Goal: Task Accomplishment & Management: Complete application form

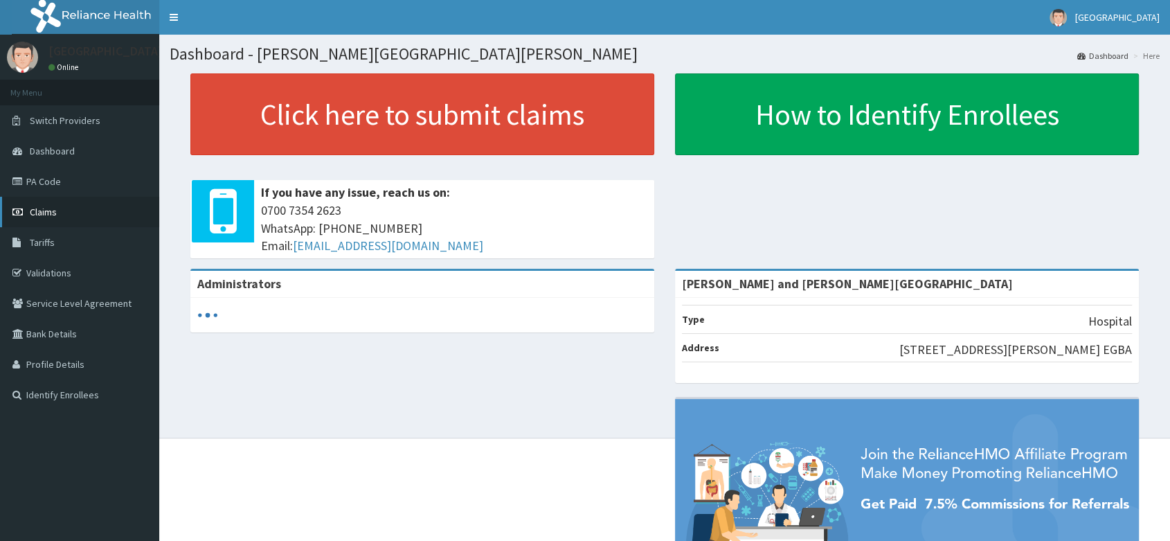
click at [61, 207] on link "Claims" at bounding box center [79, 212] width 159 height 30
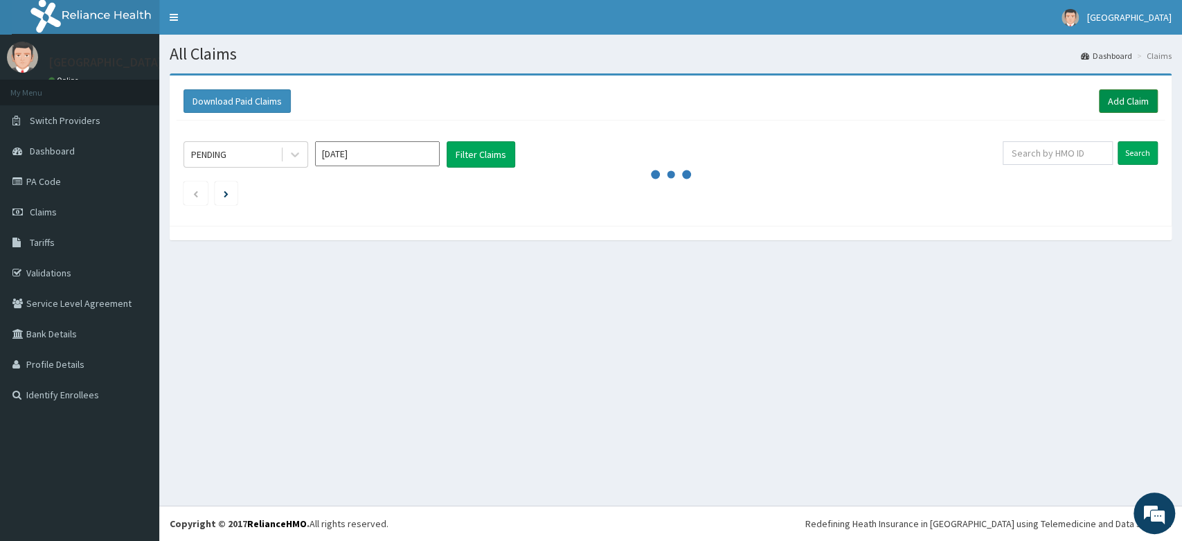
click at [1119, 103] on link "Add Claim" at bounding box center [1128, 101] width 59 height 24
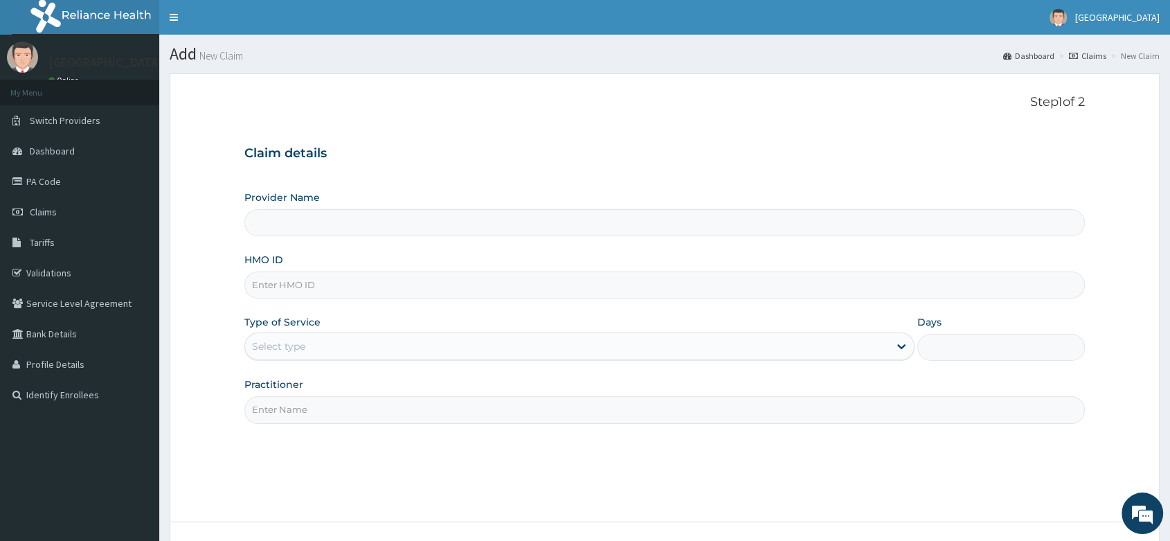
type input "Peter and Grace Medical centre"
paste input "LTG/10022/A"
type input "LTG/10022/A"
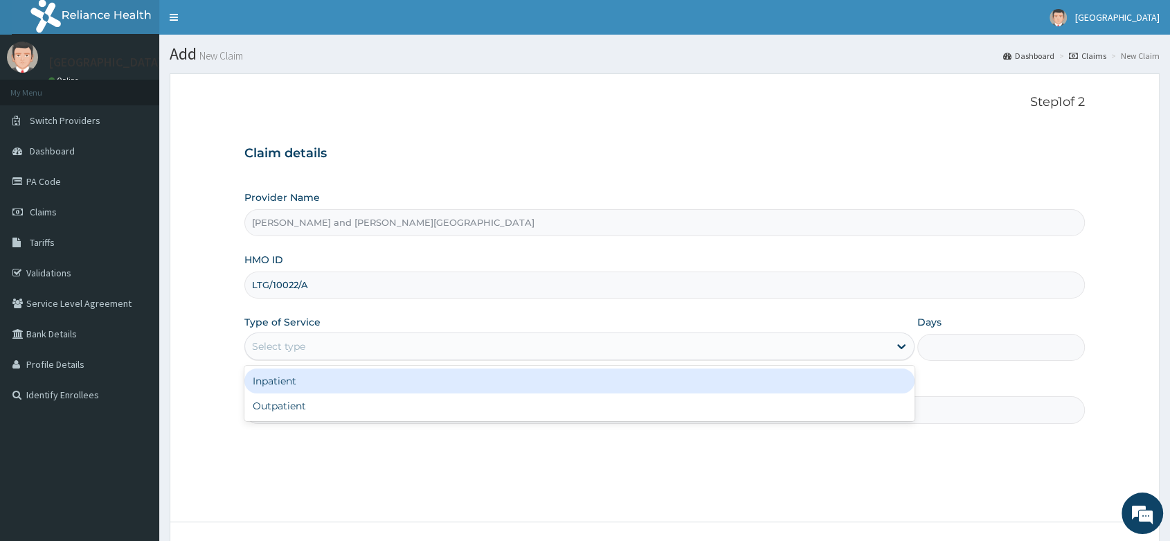
drag, startPoint x: 327, startPoint y: 343, endPoint x: 322, endPoint y: 350, distance: 8.5
click at [327, 343] on div "Select type" at bounding box center [567, 346] width 644 height 22
click at [315, 387] on div "Inpatient" at bounding box center [579, 380] width 670 height 25
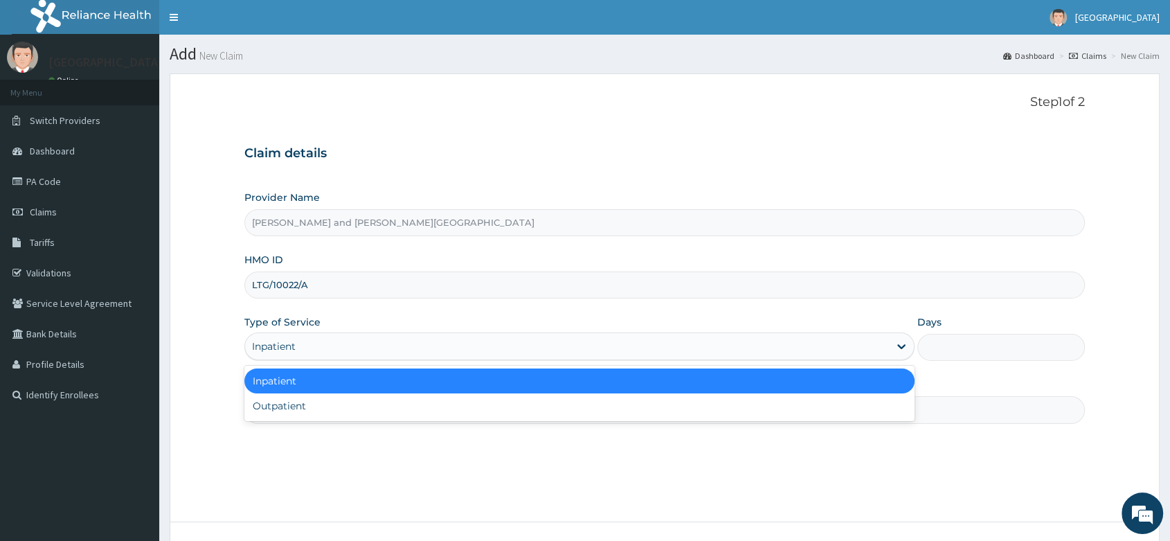
click at [321, 335] on div "Inpatient" at bounding box center [567, 346] width 644 height 22
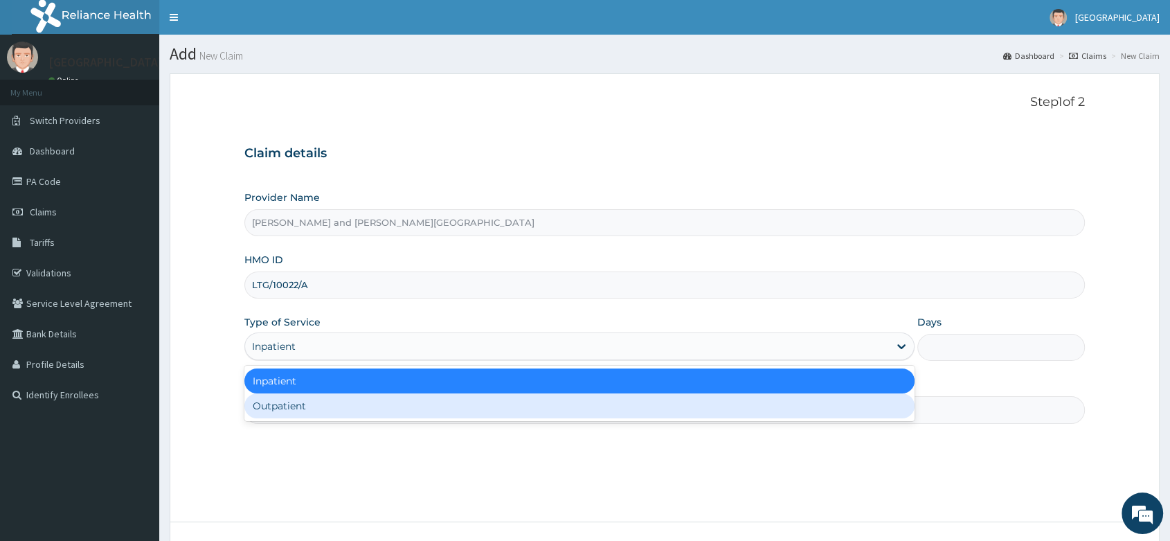
click at [285, 409] on div "Outpatient" at bounding box center [579, 405] width 670 height 25
type input "1"
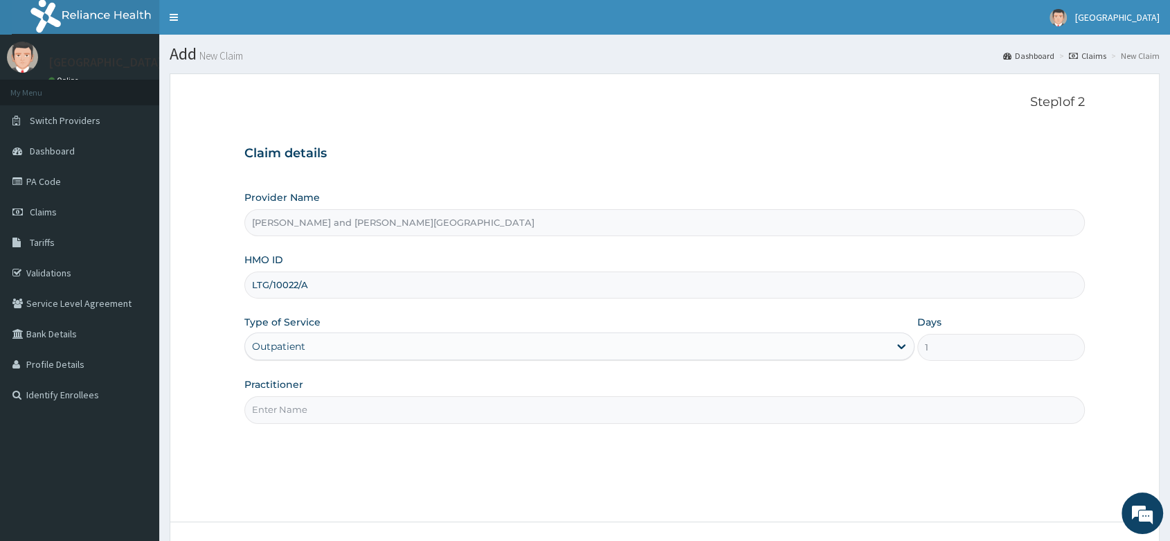
click at [296, 408] on input "Practitioner" at bounding box center [664, 409] width 841 height 27
type input "DR YAKUBU DELE"
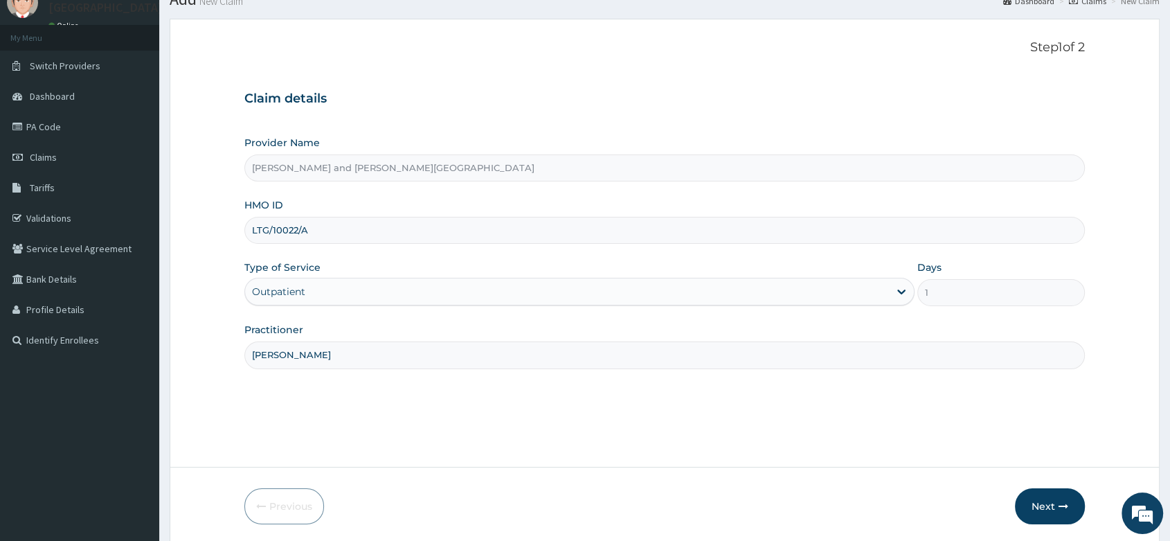
scroll to position [105, 0]
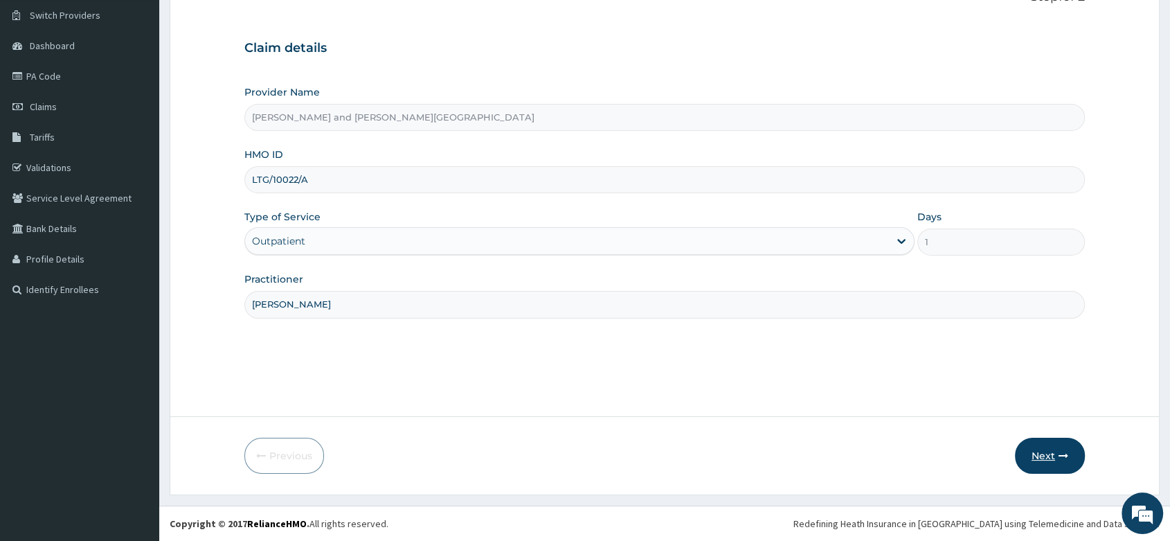
click at [1057, 456] on button "Next" at bounding box center [1050, 456] width 70 height 36
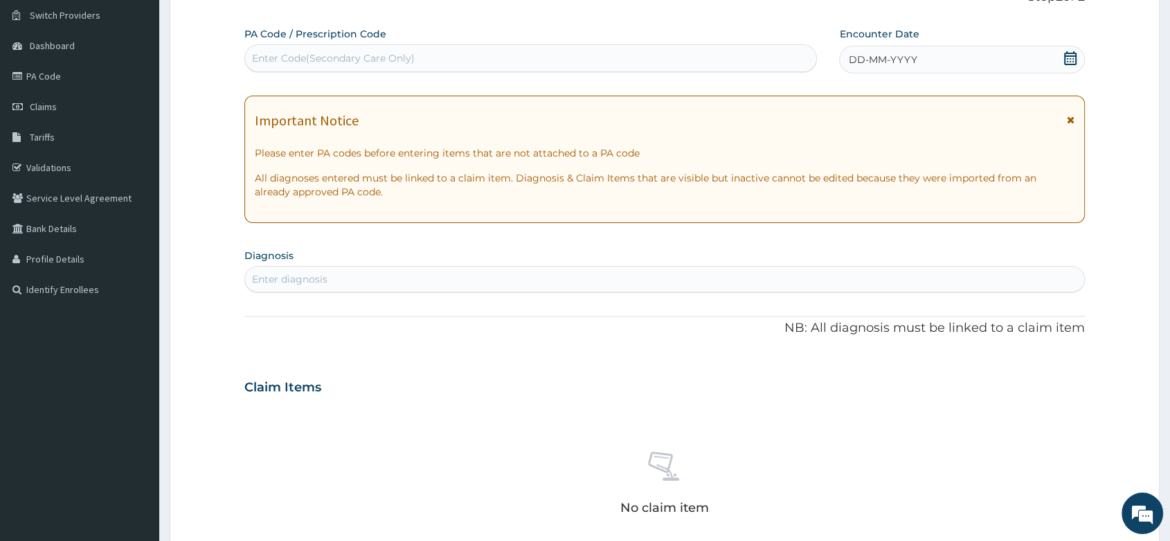
click at [1068, 55] on icon at bounding box center [1070, 58] width 12 height 14
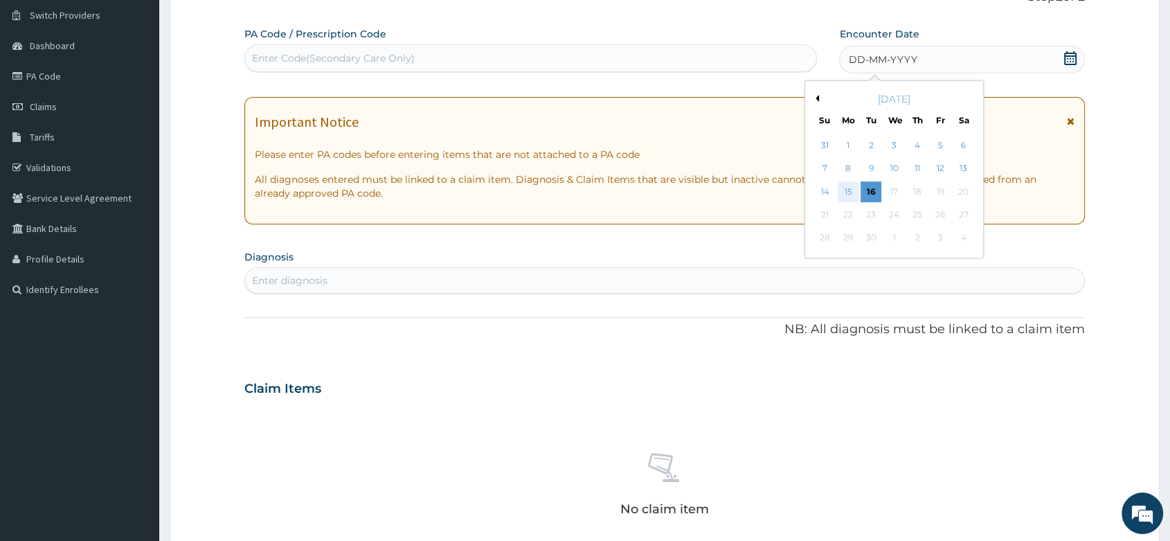
click at [850, 188] on div "15" at bounding box center [848, 191] width 21 height 21
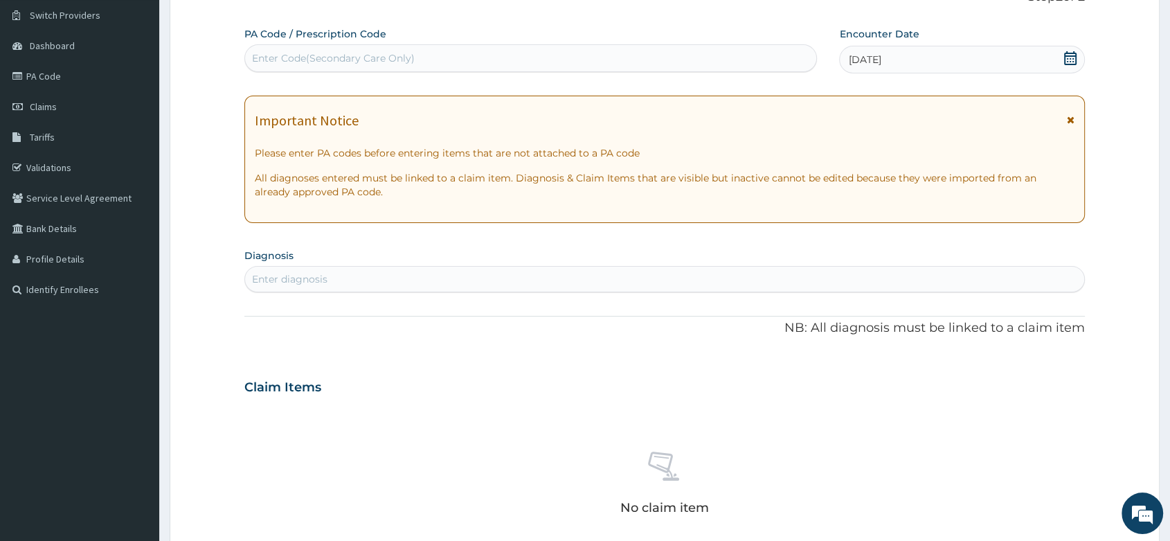
click at [287, 278] on div "Enter diagnosis" at bounding box center [289, 279] width 75 height 14
type input "MALAR"
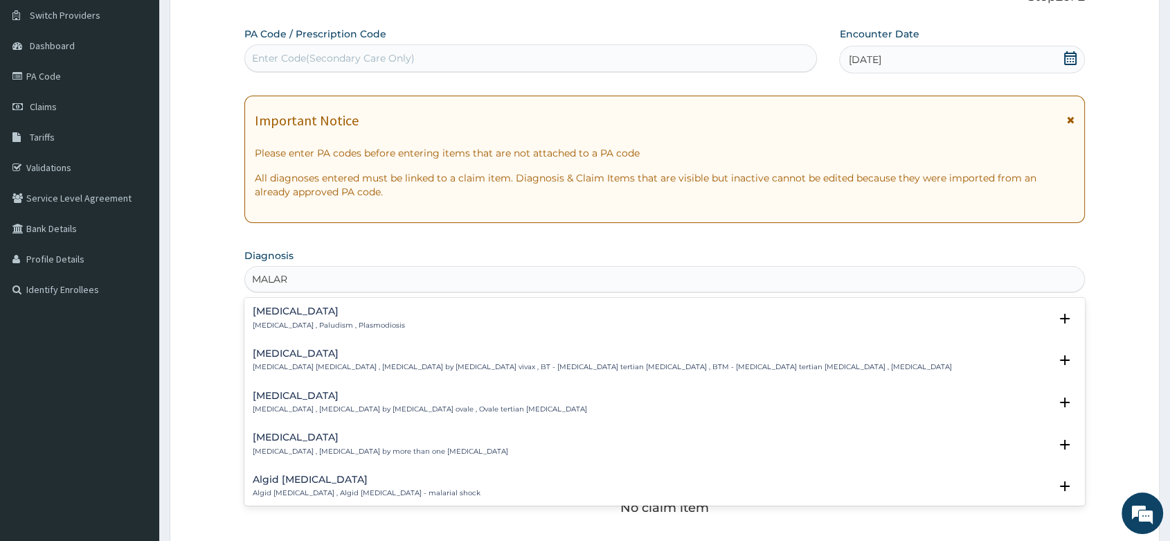
click at [301, 319] on div "Malaria Malaria , Paludism , Plasmodiosis" at bounding box center [329, 318] width 152 height 24
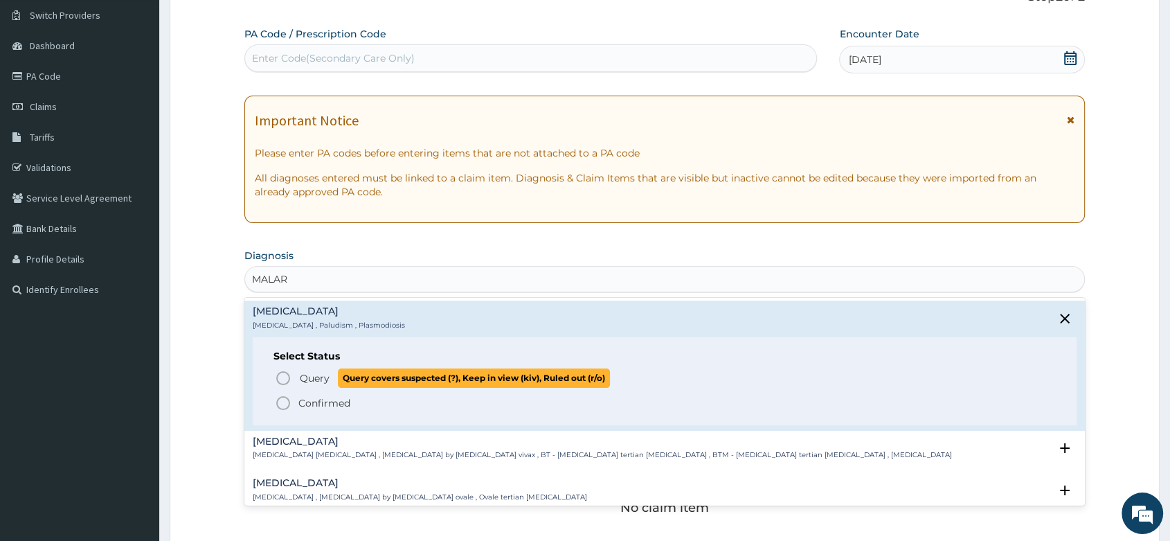
click at [278, 377] on icon "status option query" at bounding box center [283, 378] width 17 height 17
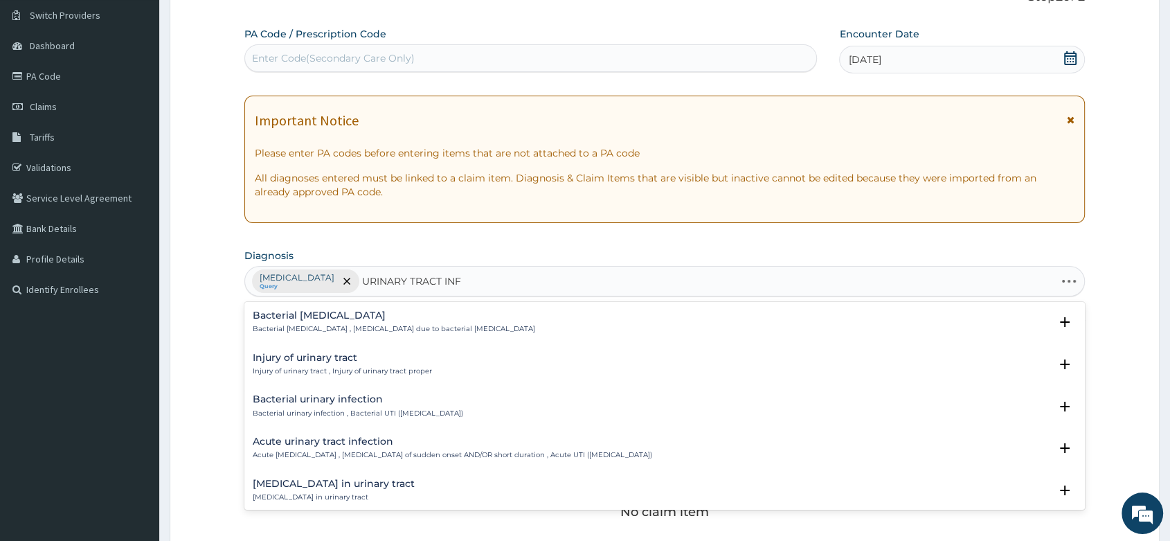
type input "URINARY TRACT INFE"
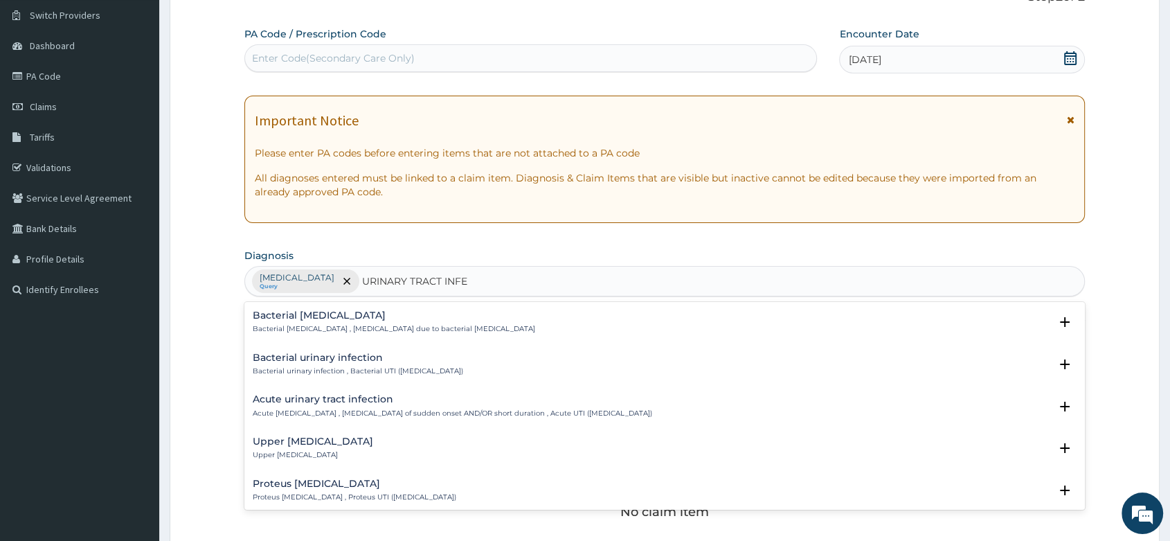
click at [368, 409] on p "Acute urinary tract infection , Urinary tract infection of sudden onset AND/OR …" at bounding box center [453, 414] width 400 height 10
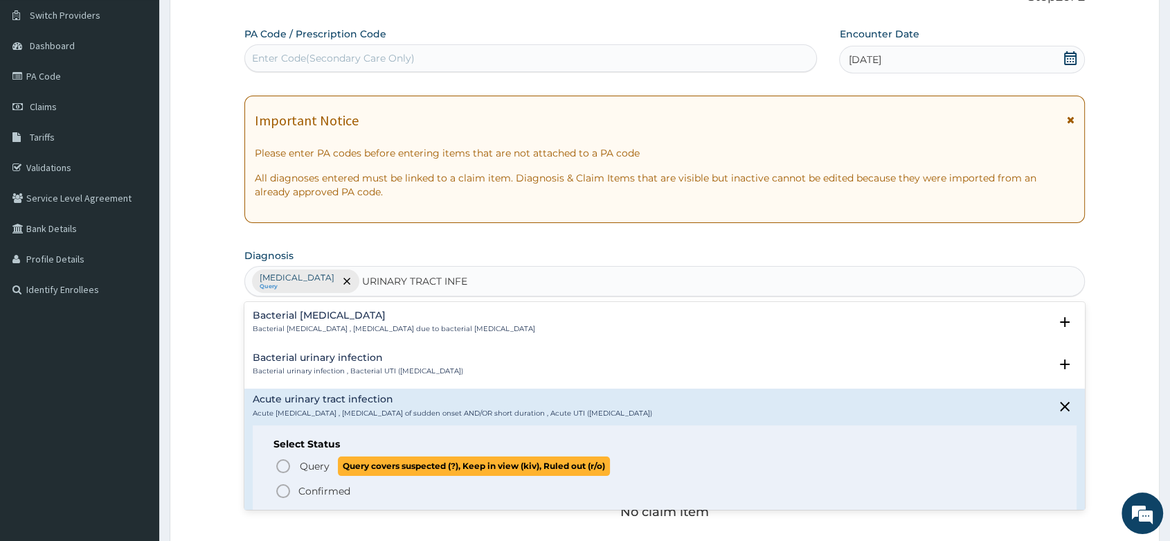
click at [278, 463] on icon "status option query" at bounding box center [283, 466] width 17 height 17
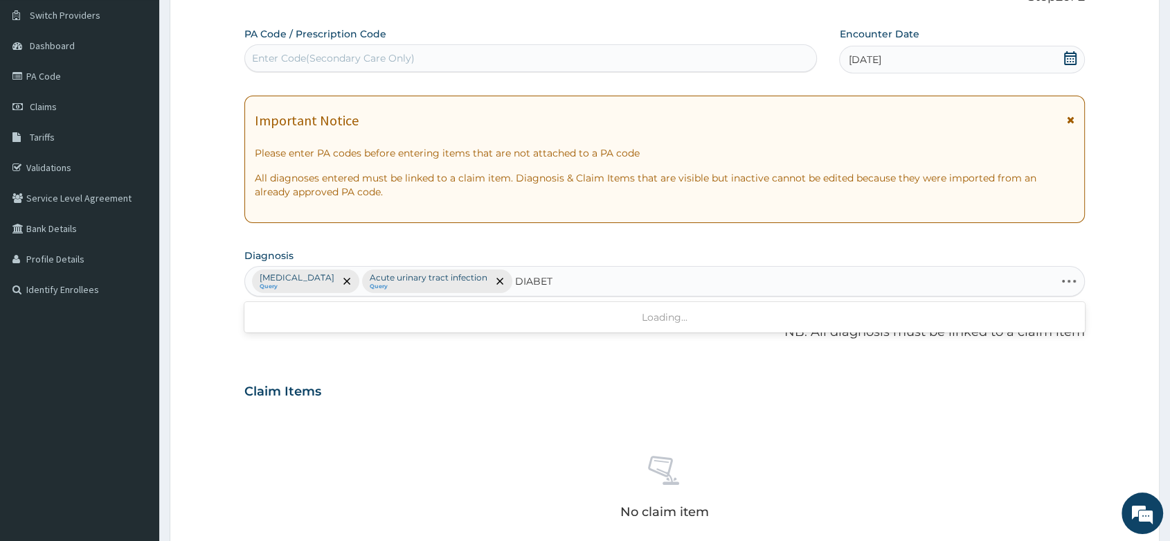
type input "DIABETE"
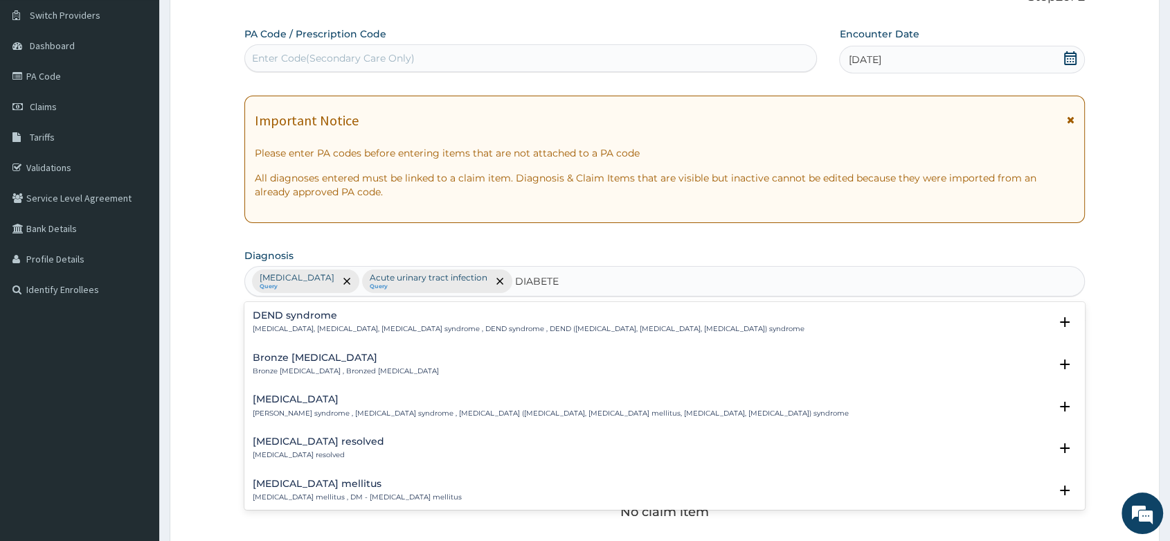
click at [288, 475] on div "Diabetes mellitus Diabetes mellitus , DM - Diabetes mellitus Select Status Quer…" at bounding box center [664, 494] width 841 height 42
click at [281, 493] on p "Diabetes mellitus , DM - Diabetes mellitus" at bounding box center [357, 497] width 209 height 10
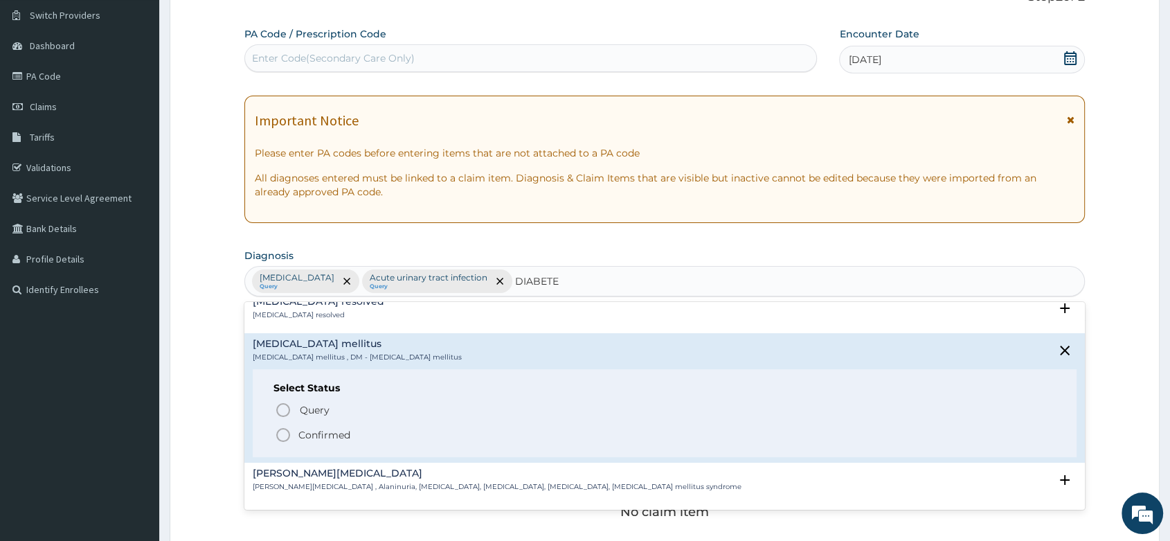
scroll to position [231, 0]
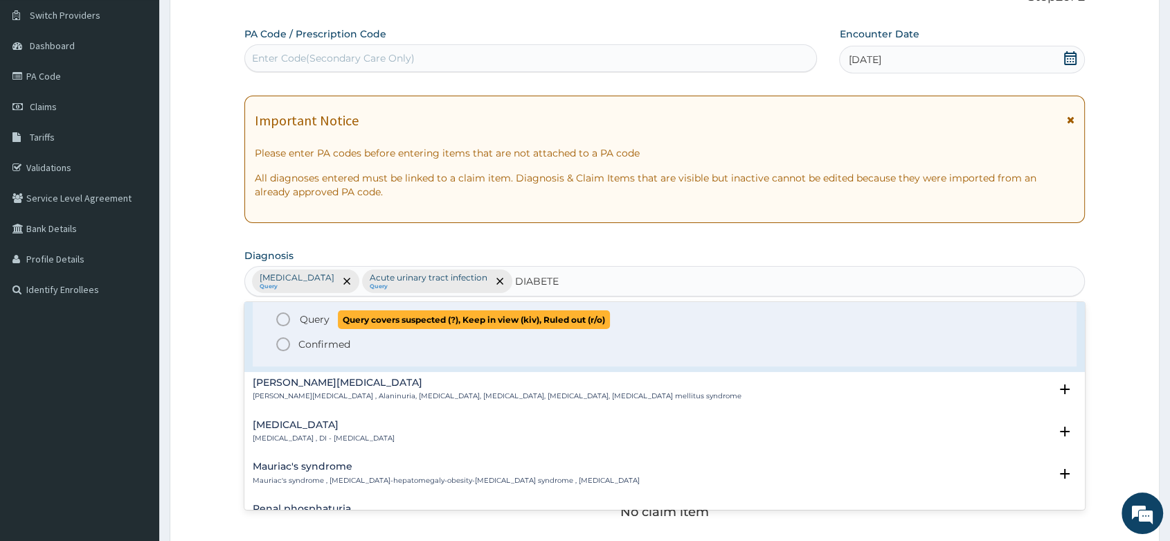
click at [282, 317] on icon "status option query" at bounding box center [283, 319] width 17 height 17
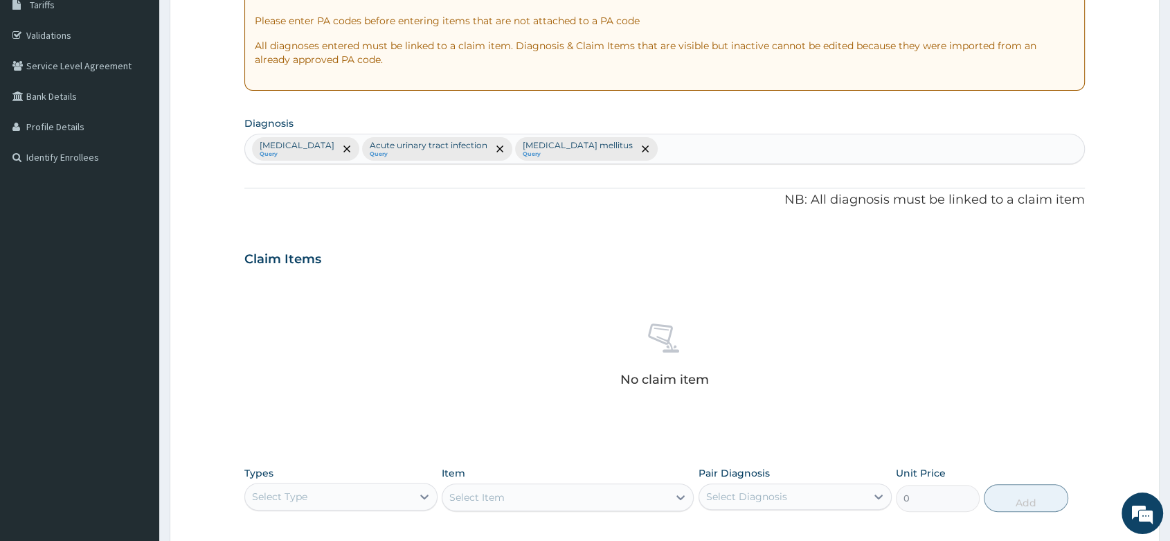
scroll to position [413, 0]
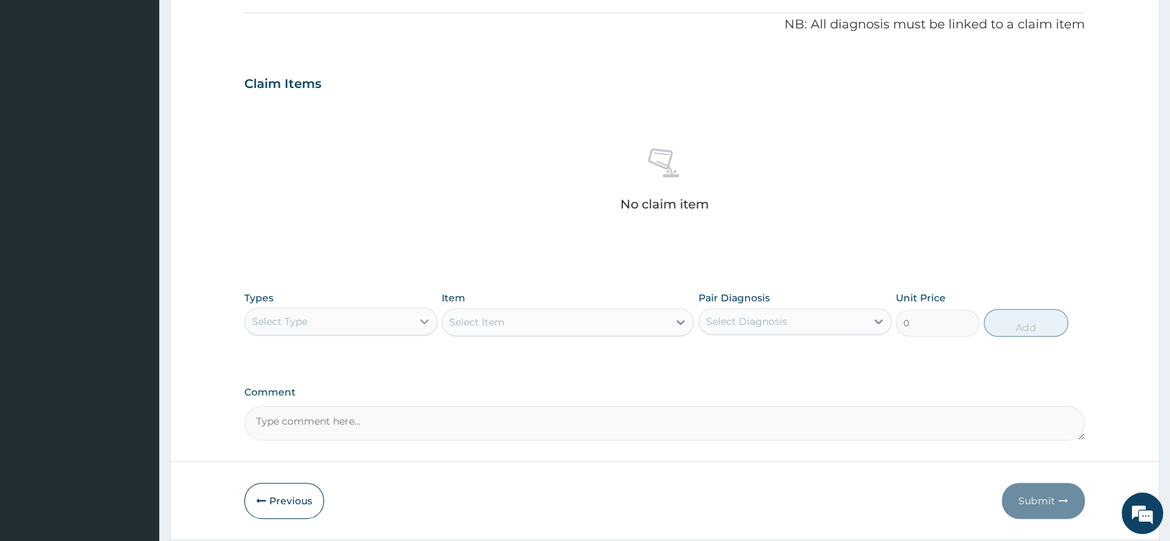
click at [420, 317] on icon at bounding box center [425, 321] width 14 height 14
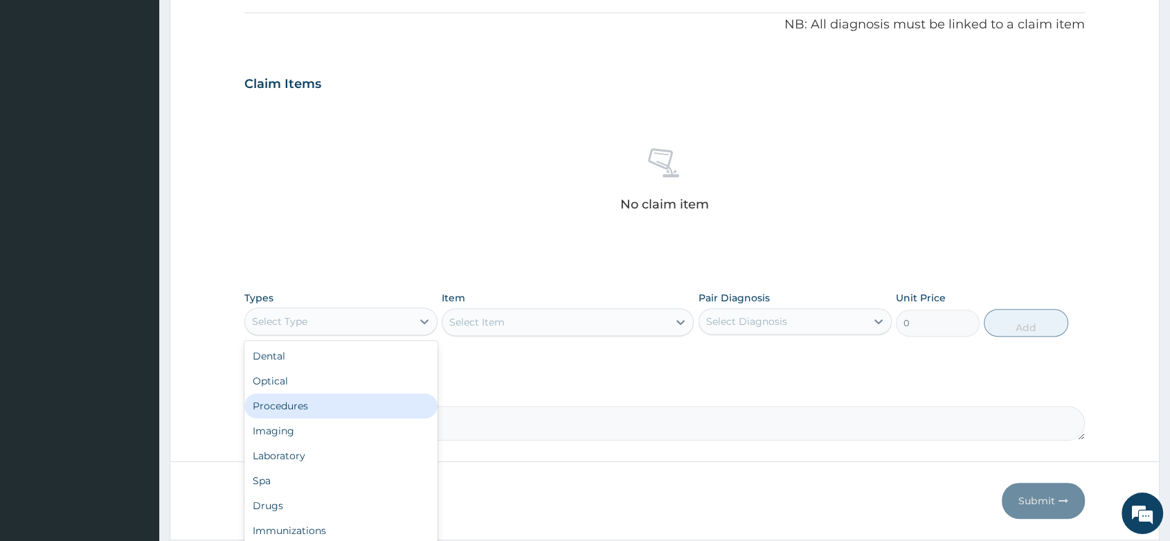
click at [300, 403] on div "Procedures" at bounding box center [340, 405] width 193 height 25
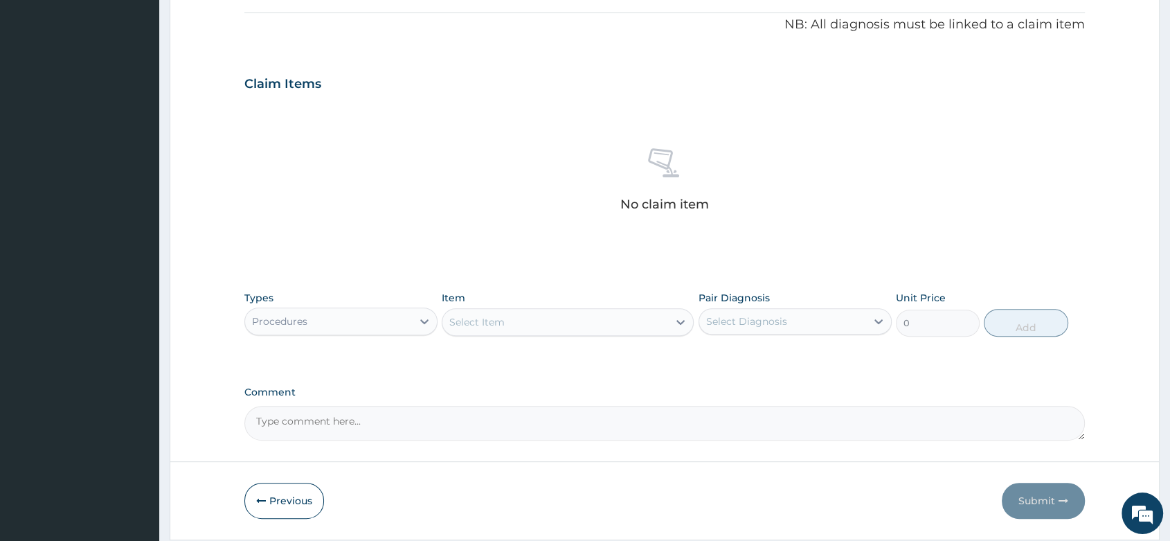
click at [501, 319] on div "Select Item" at bounding box center [476, 322] width 55 height 14
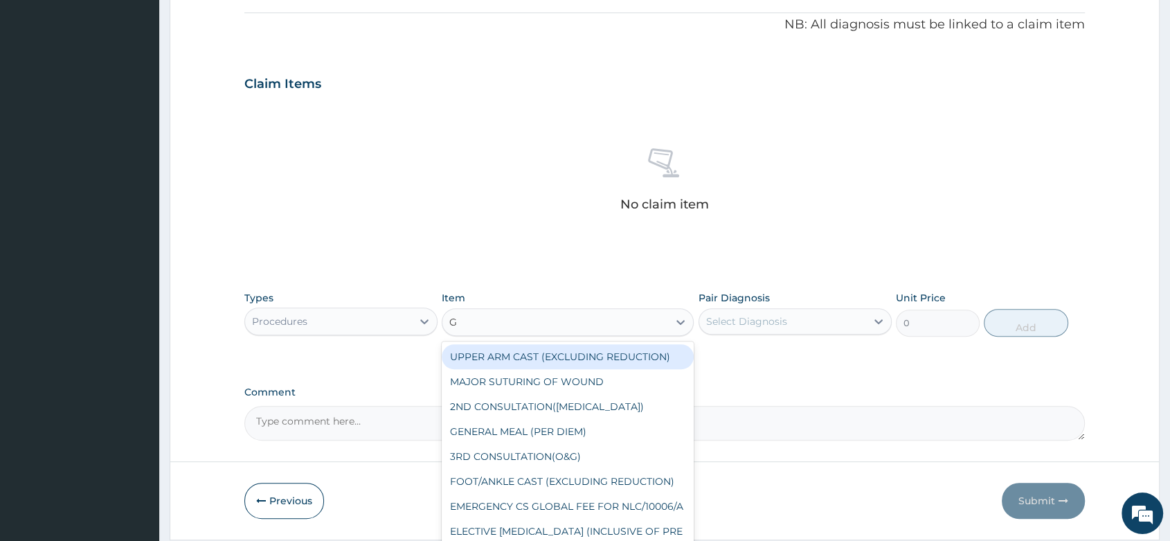
type input "GP"
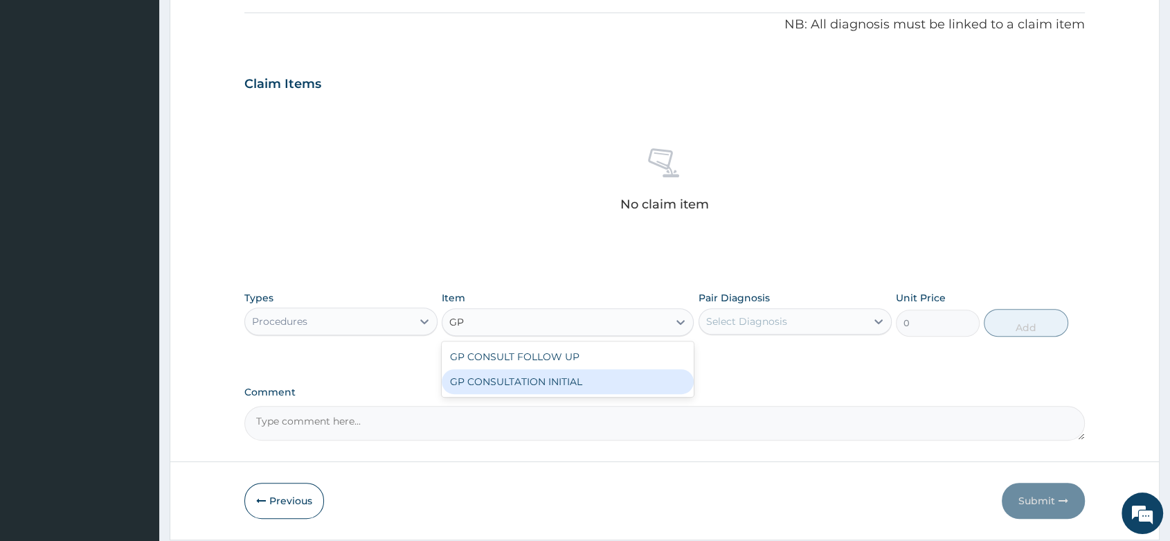
click at [548, 382] on div "GP CONSULTATION INITIAL" at bounding box center [568, 381] width 252 height 25
type input "2000"
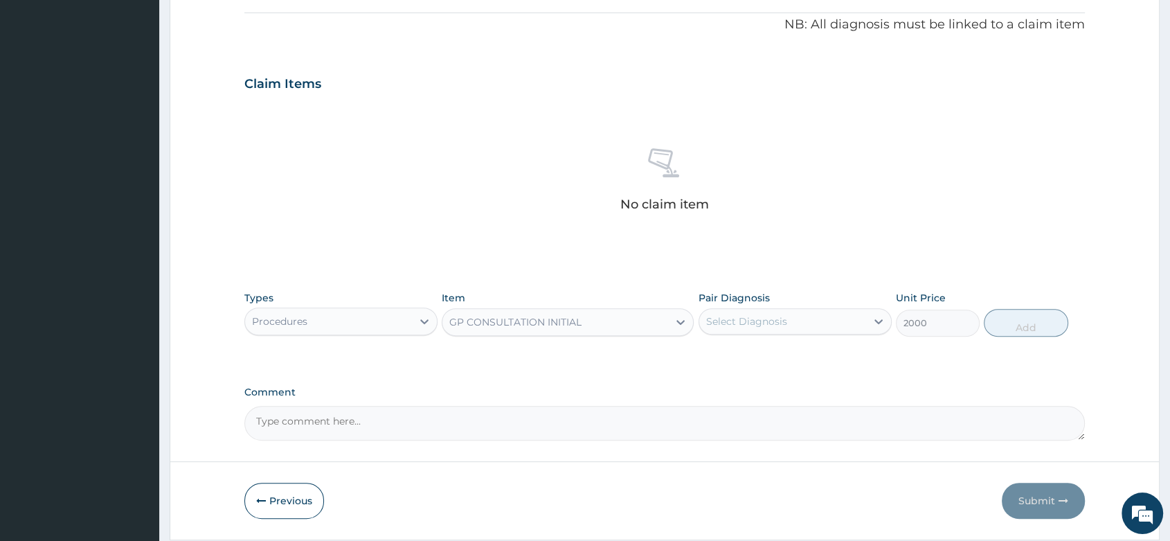
click at [760, 314] on div "Select Diagnosis" at bounding box center [746, 321] width 81 height 14
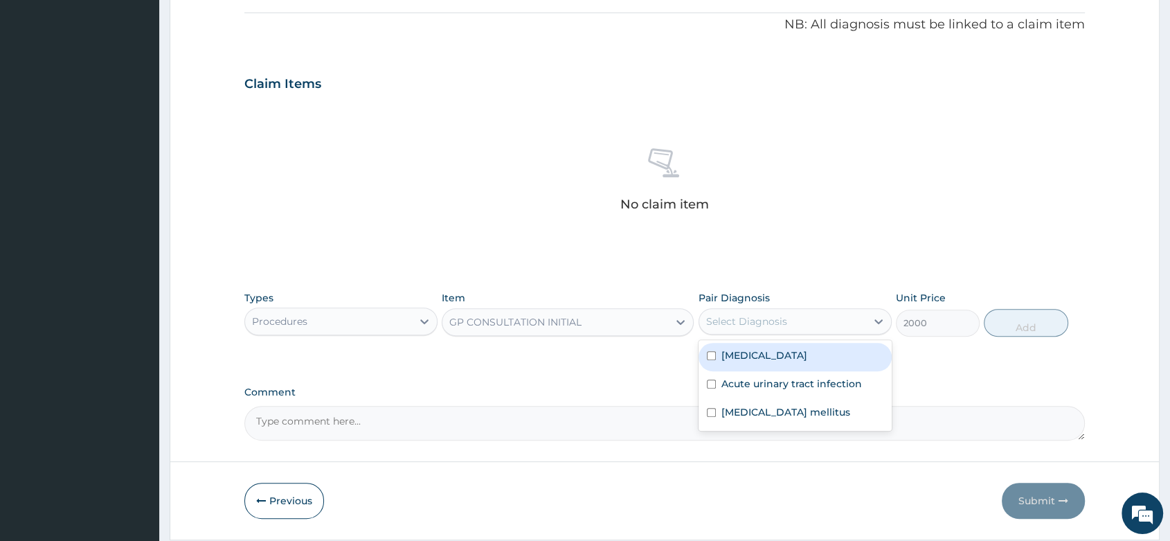
click at [746, 357] on label "Malaria" at bounding box center [765, 355] width 86 height 14
checkbox input "true"
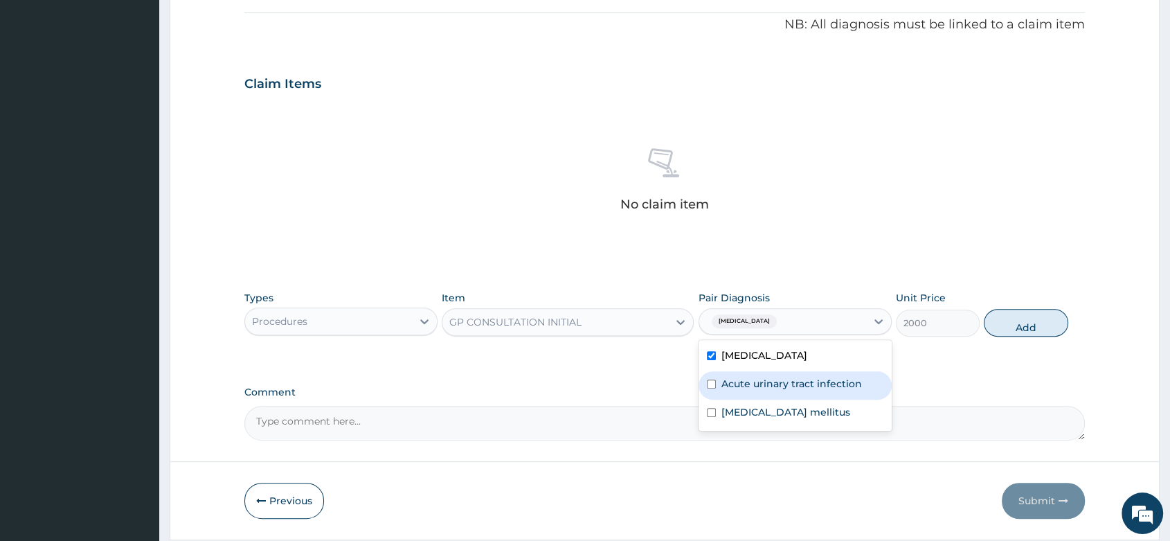
click at [737, 384] on label "Acute urinary tract infection" at bounding box center [792, 384] width 141 height 14
checkbox input "true"
click at [733, 415] on label "Diabetes mellitus" at bounding box center [786, 412] width 129 height 14
checkbox input "true"
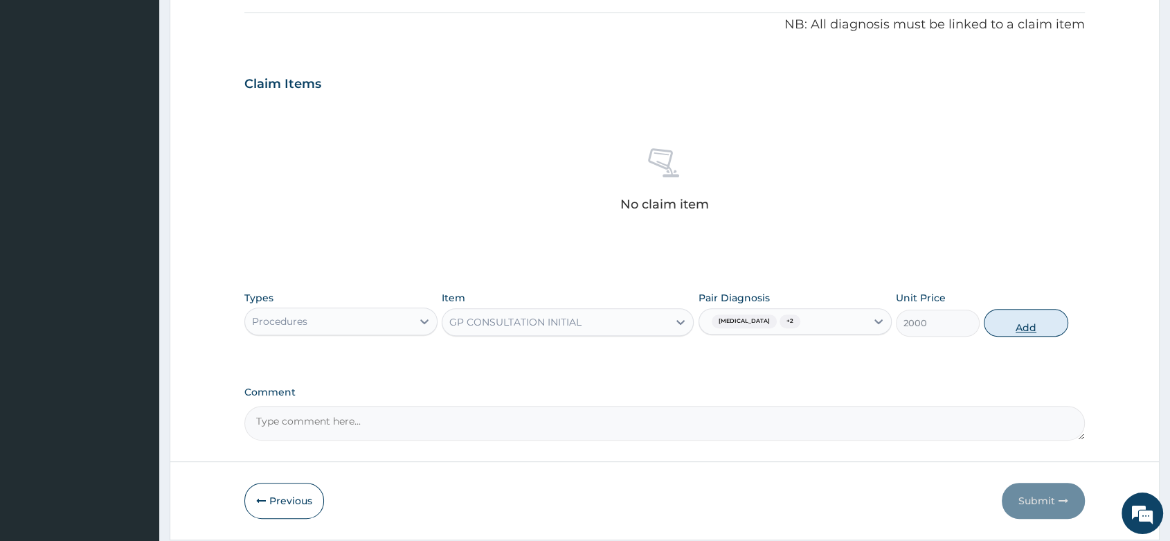
click at [1011, 325] on button "Add" at bounding box center [1026, 323] width 84 height 28
type input "0"
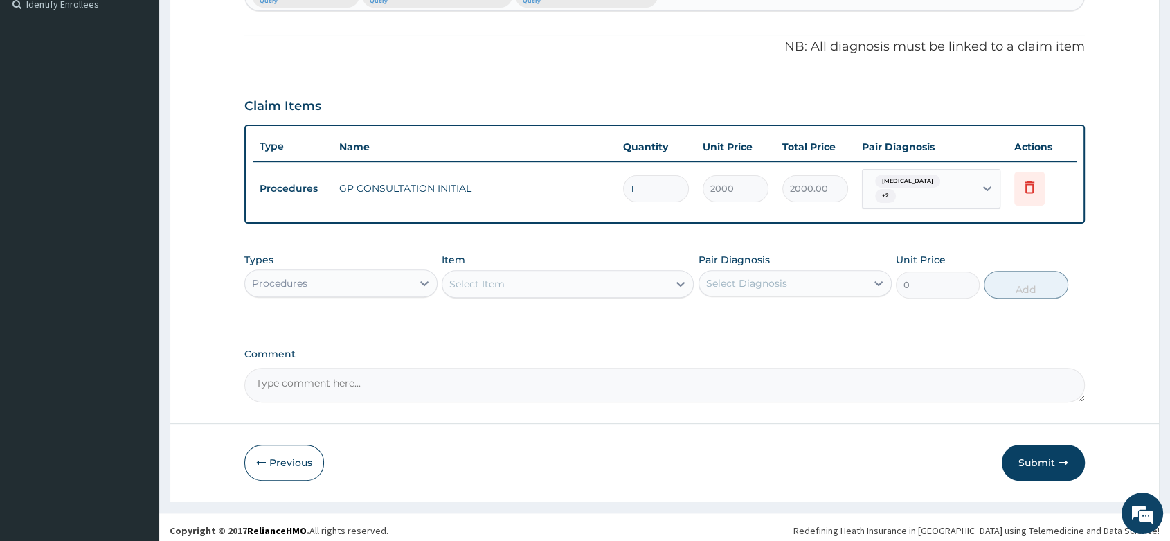
click at [391, 283] on div "Procedures" at bounding box center [328, 283] width 167 height 22
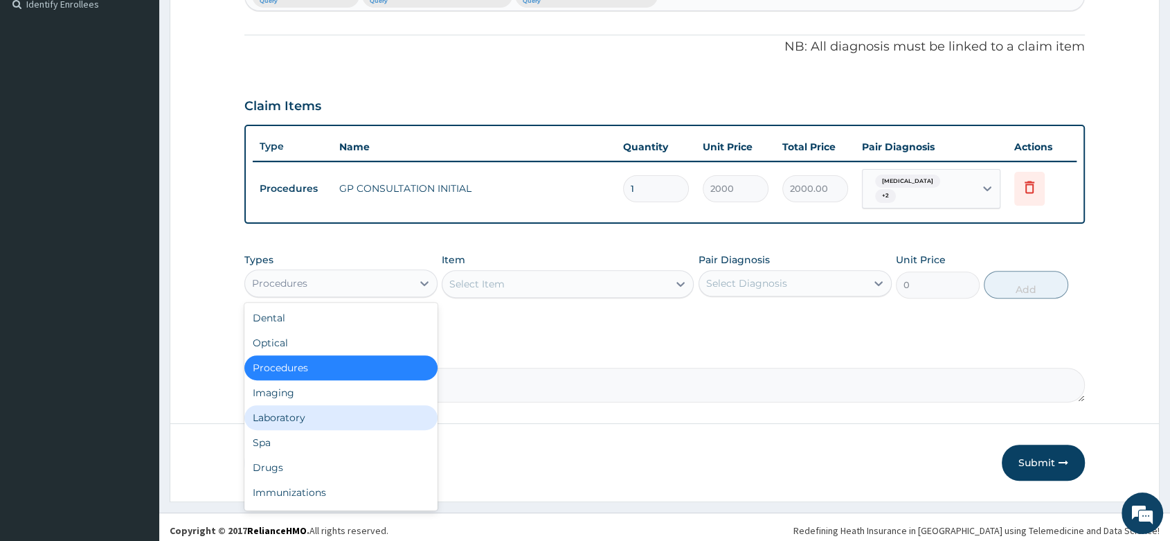
click at [330, 413] on div "Laboratory" at bounding box center [340, 417] width 193 height 25
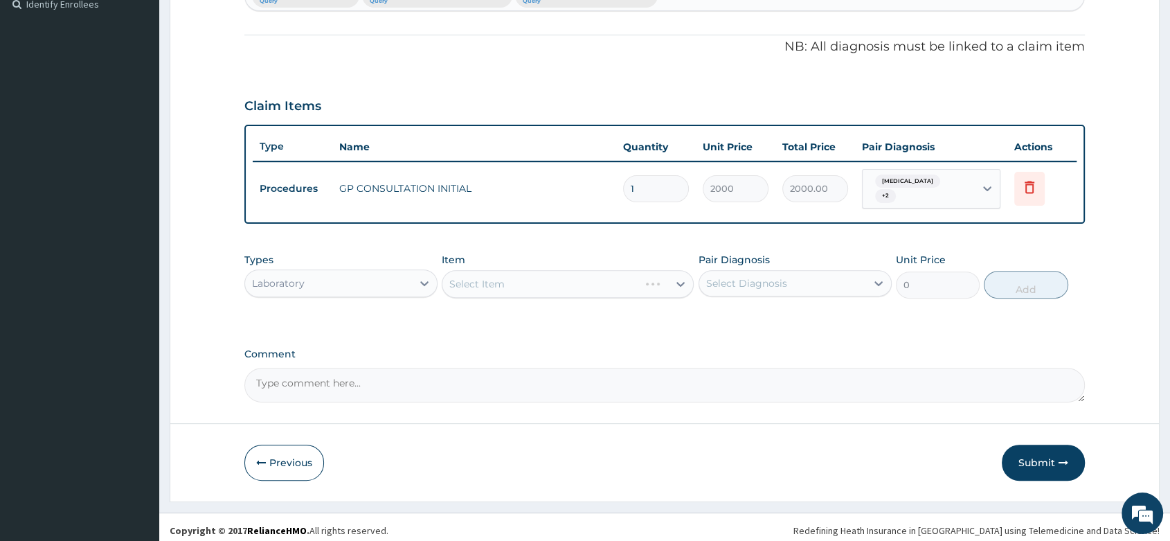
click at [513, 285] on div "Select Item" at bounding box center [568, 284] width 252 height 28
click at [532, 270] on div "Select Item" at bounding box center [568, 284] width 252 height 28
click at [526, 274] on div "Select Item" at bounding box center [568, 284] width 252 height 28
click at [522, 281] on div "Select Item" at bounding box center [568, 284] width 252 height 28
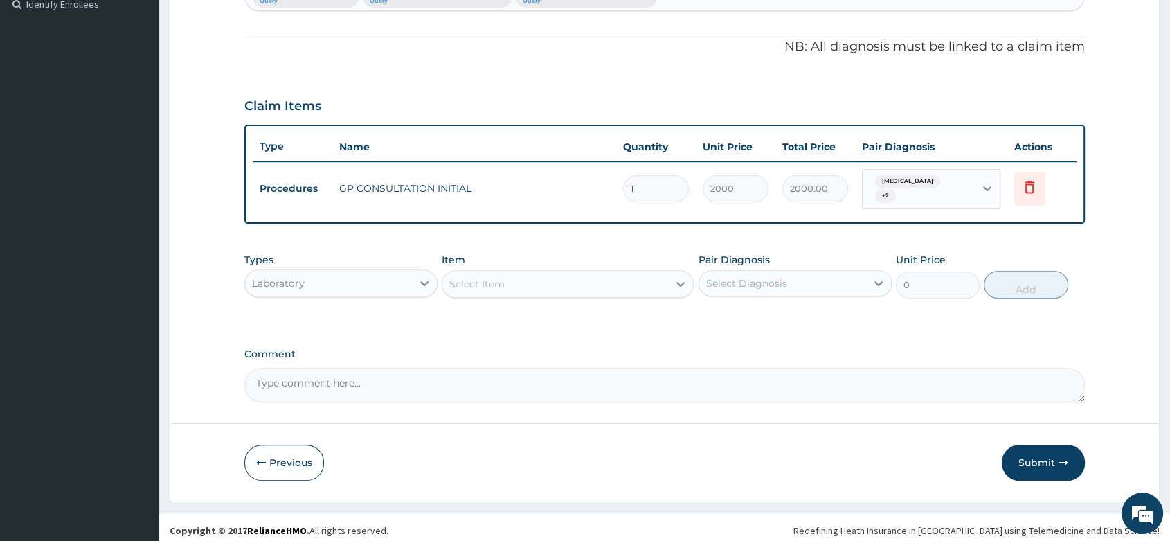
click at [520, 274] on div "Select Item" at bounding box center [555, 284] width 226 height 22
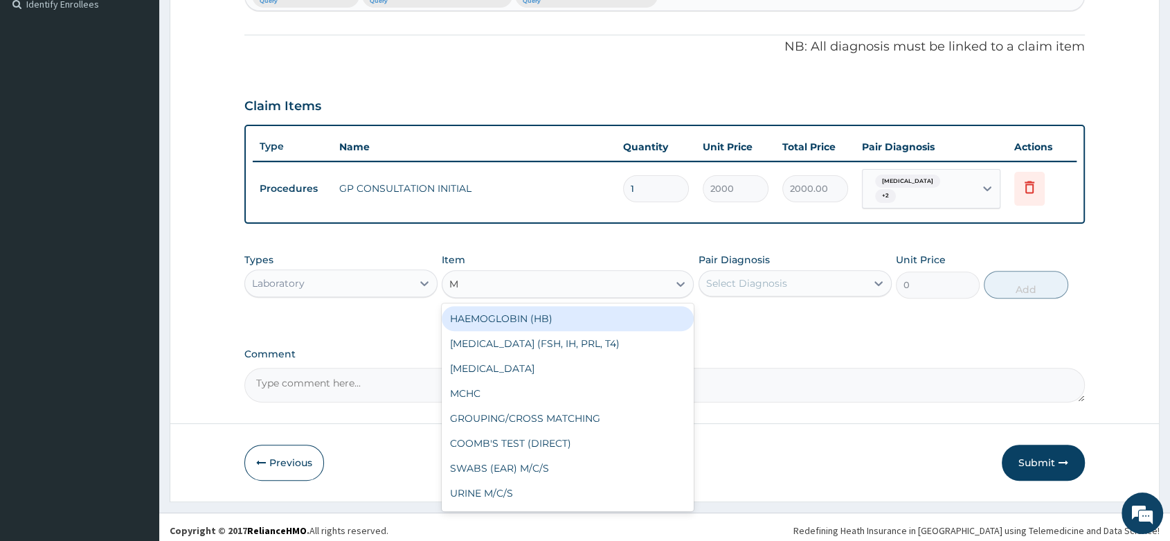
type input "MP"
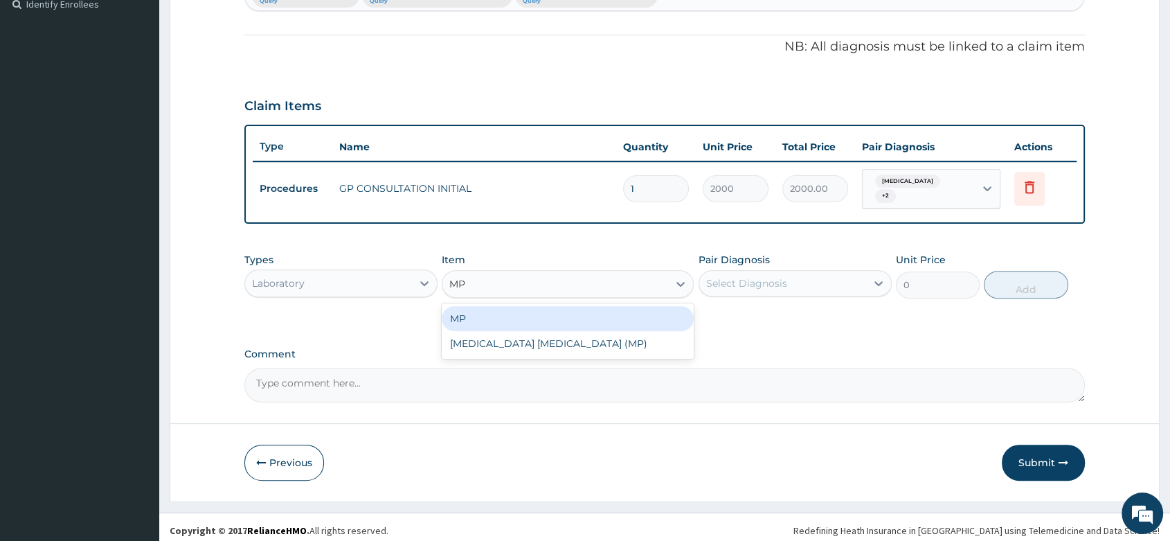
click at [532, 312] on div "MP" at bounding box center [568, 318] width 252 height 25
type input "1000"
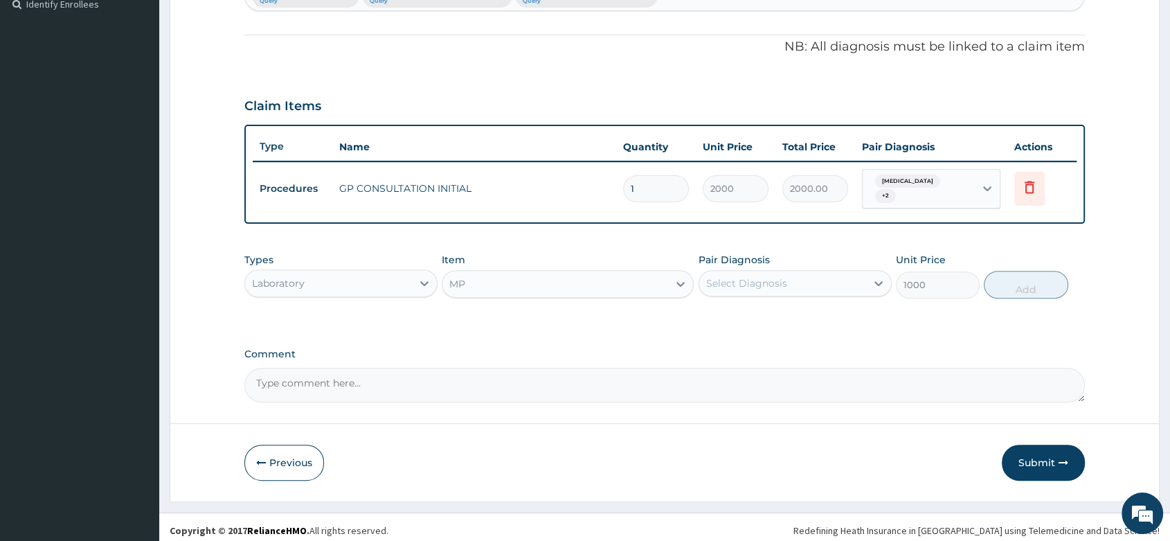
click at [747, 284] on div "Select Diagnosis" at bounding box center [782, 283] width 167 height 22
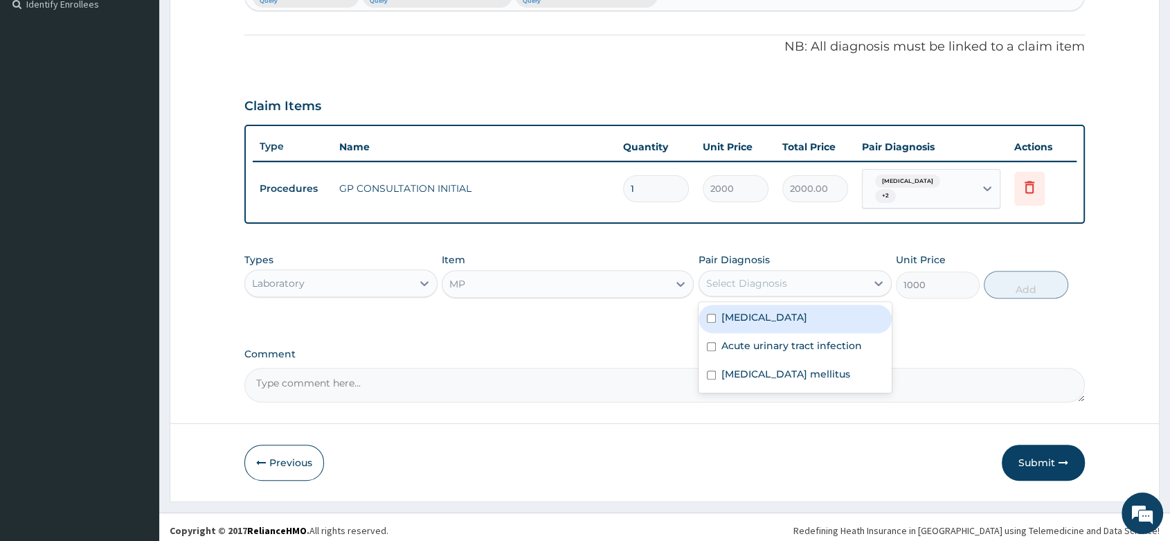
click at [748, 310] on label "Malaria" at bounding box center [765, 317] width 86 height 14
checkbox input "true"
click at [1032, 279] on button "Add" at bounding box center [1026, 285] width 84 height 28
type input "0"
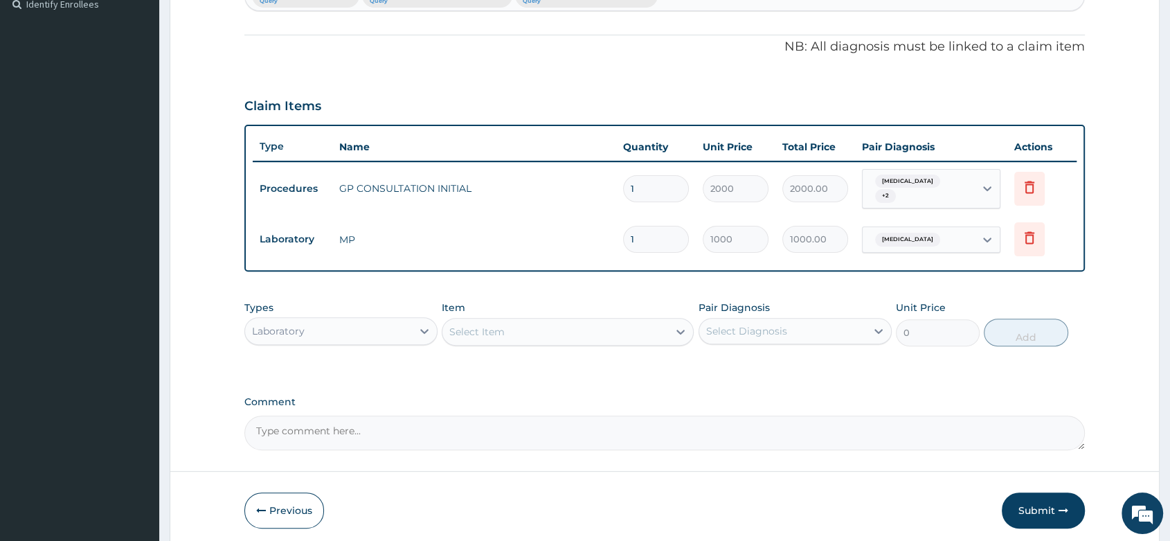
click at [470, 331] on div "Select Item" at bounding box center [476, 332] width 55 height 14
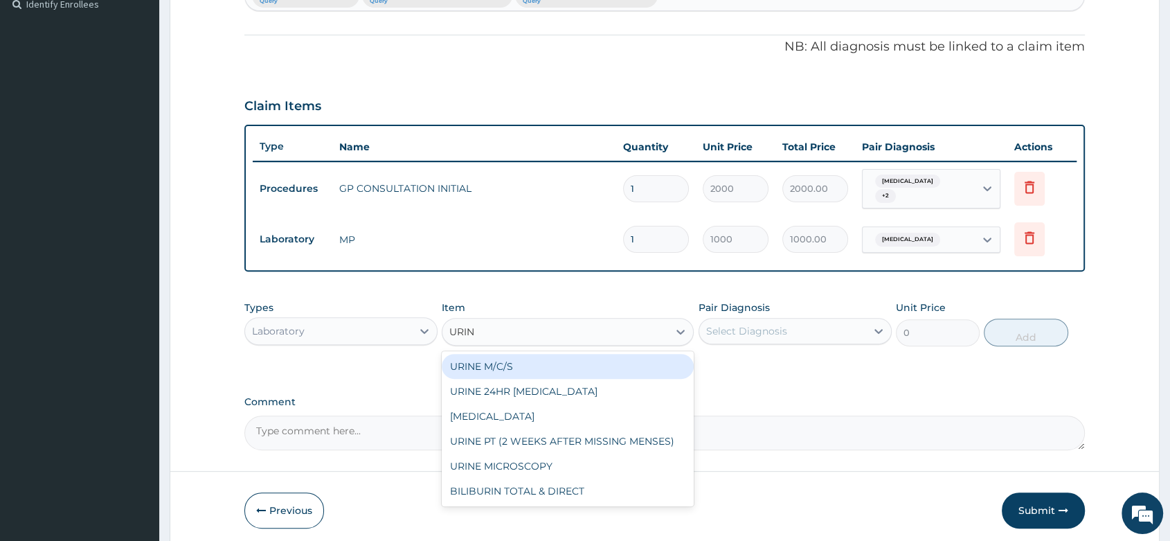
type input "URINA"
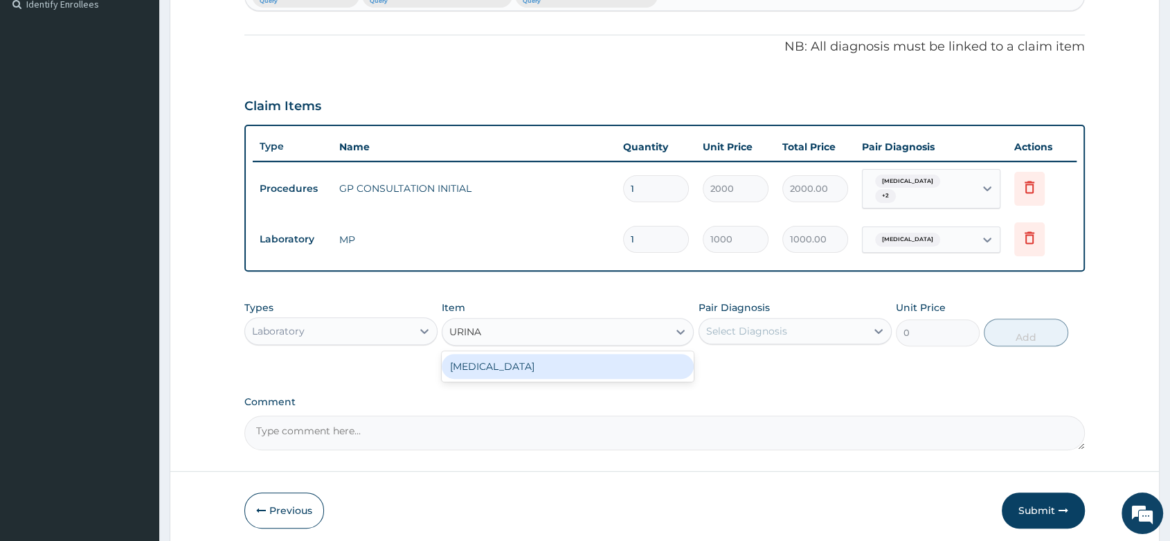
click at [530, 357] on div "URINALYSIS" at bounding box center [568, 366] width 252 height 25
type input "700"
click at [801, 333] on div "Select Diagnosis" at bounding box center [782, 331] width 167 height 22
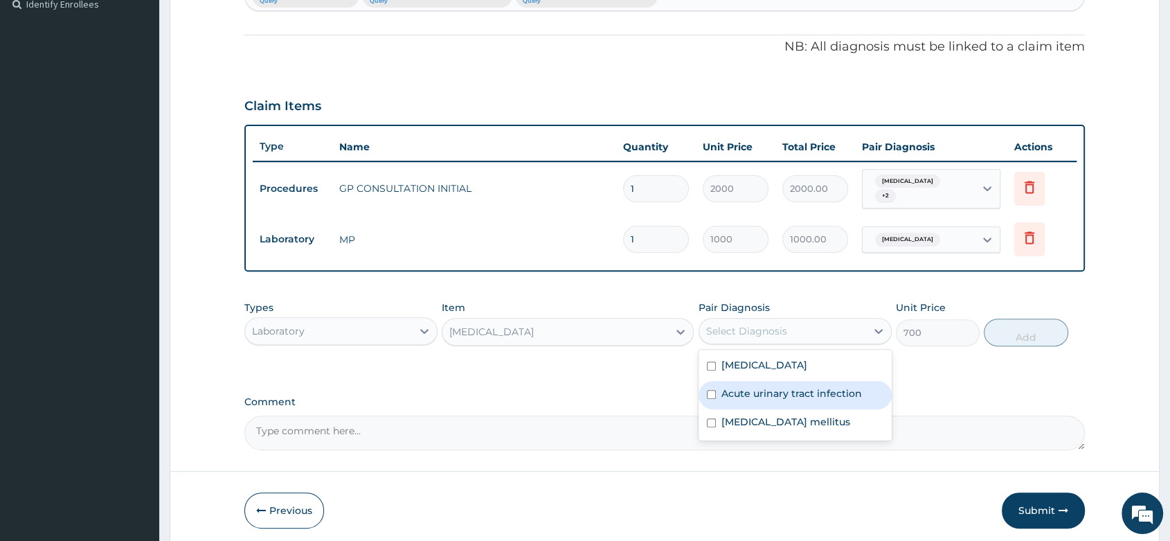
click at [763, 386] on label "Acute urinary tract infection" at bounding box center [792, 393] width 141 height 14
checkbox input "true"
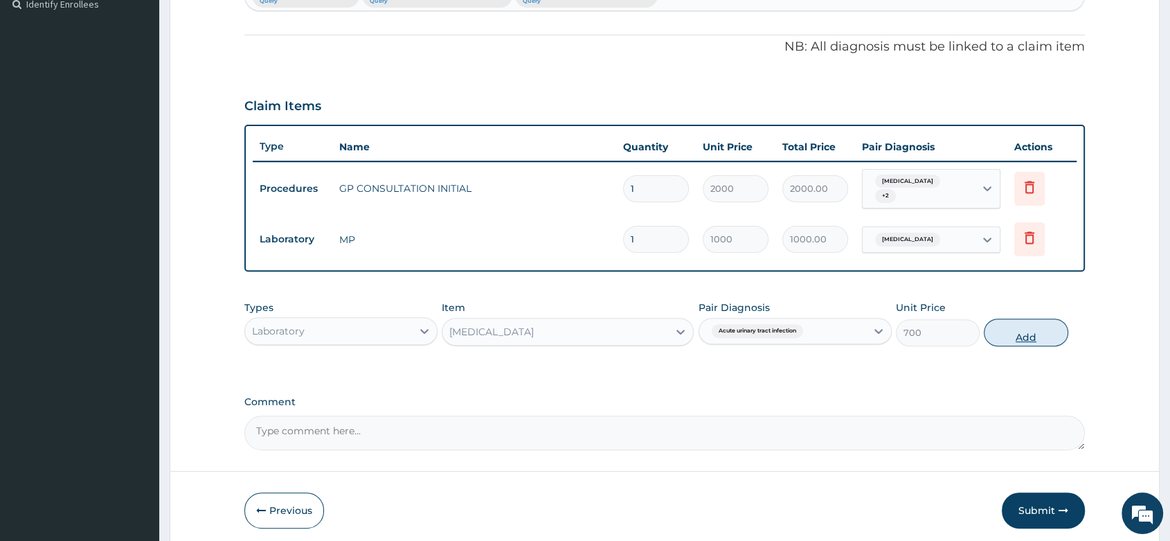
click at [1047, 325] on button "Add" at bounding box center [1026, 333] width 84 height 28
type input "0"
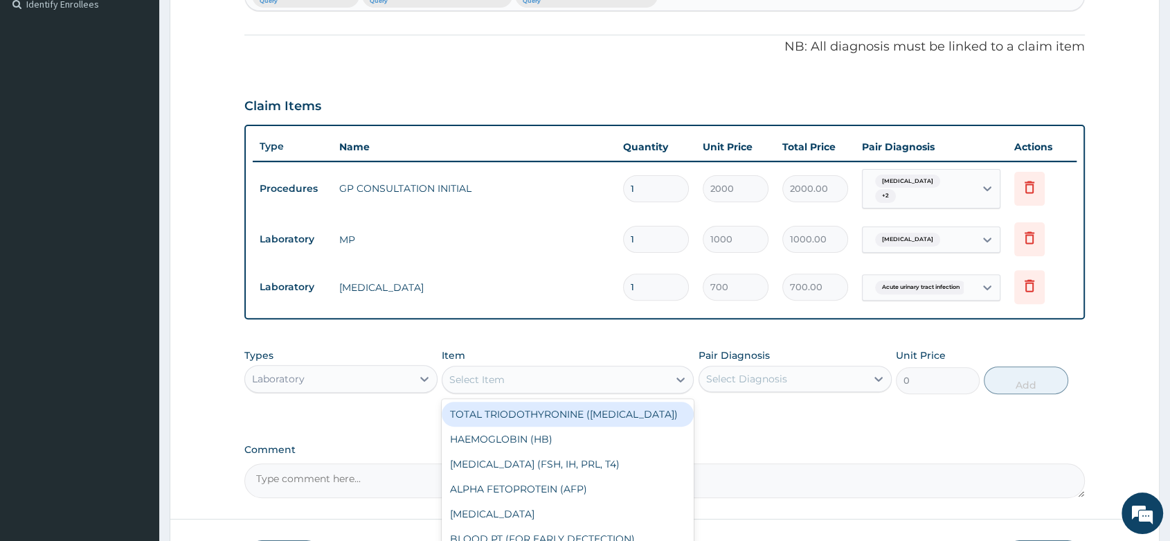
click at [482, 373] on div "Select Item" at bounding box center [476, 380] width 55 height 14
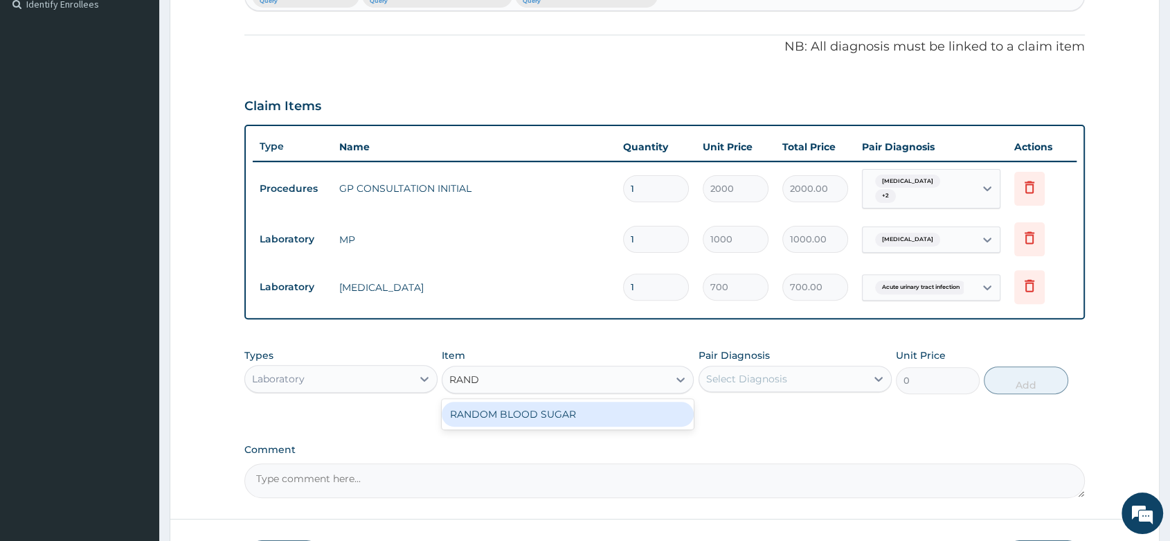
type input "RANDO"
drag, startPoint x: 580, startPoint y: 409, endPoint x: 589, endPoint y: 404, distance: 9.3
click at [582, 409] on div "RANDOM BLOOD SUGAR" at bounding box center [568, 414] width 252 height 25
type input "700"
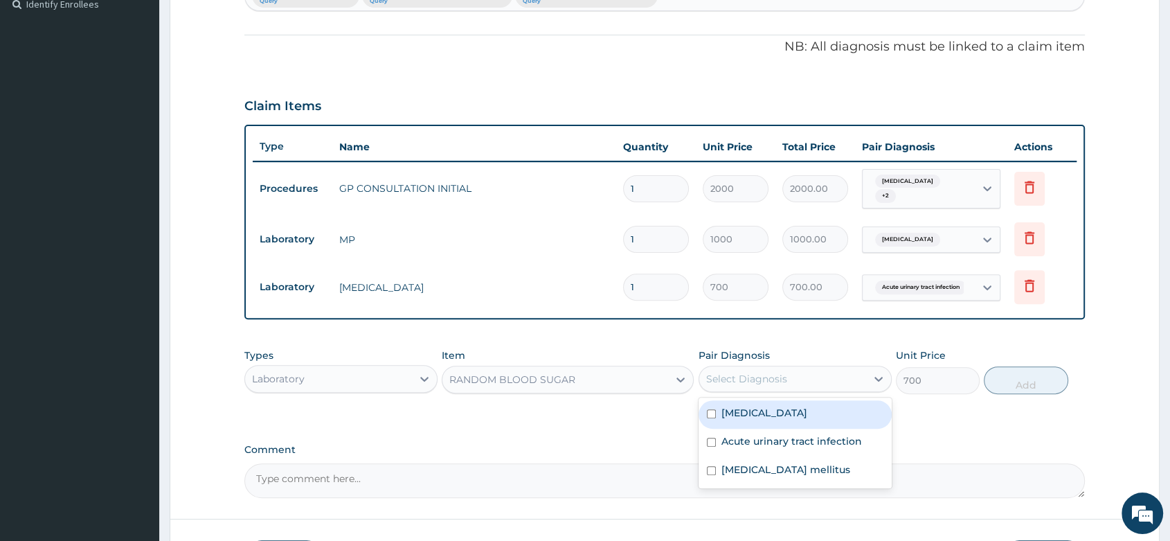
click at [768, 368] on div "Select Diagnosis" at bounding box center [782, 379] width 167 height 22
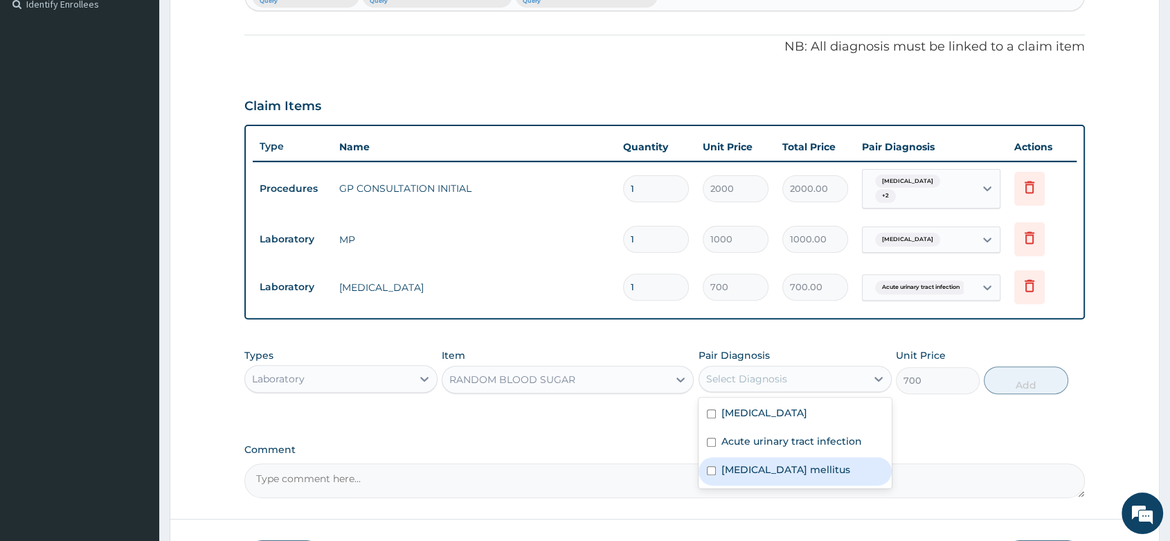
click at [796, 464] on label "Diabetes mellitus" at bounding box center [786, 470] width 129 height 14
checkbox input "true"
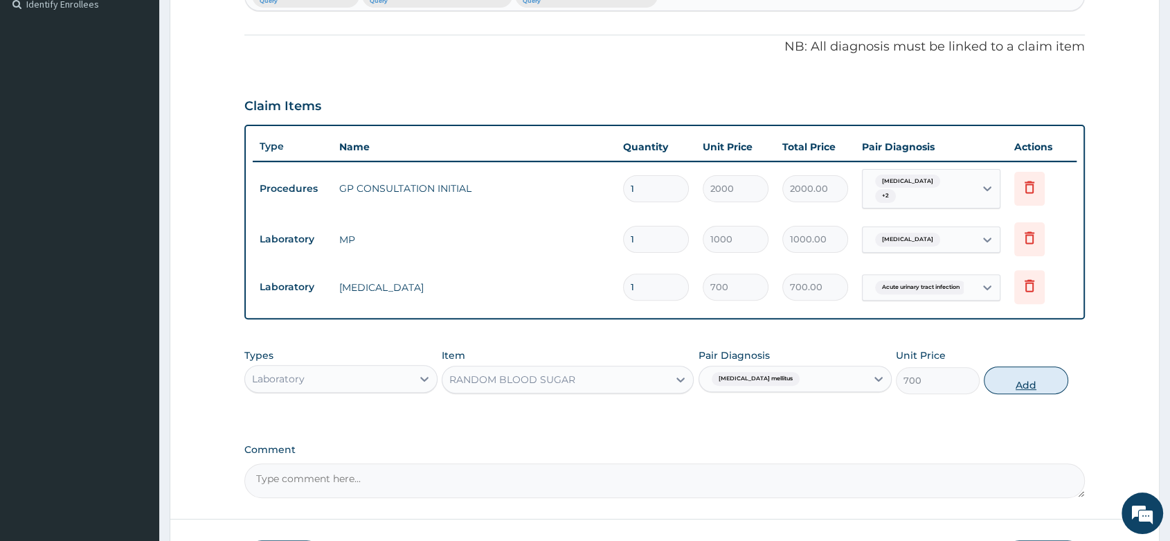
click at [1023, 370] on button "Add" at bounding box center [1026, 380] width 84 height 28
type input "0"
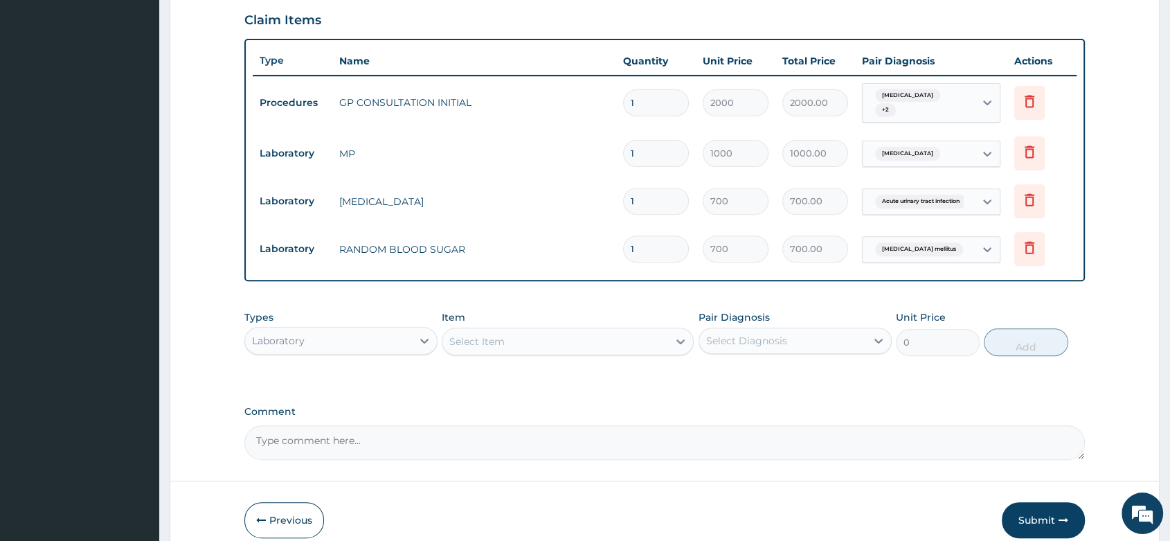
scroll to position [536, 0]
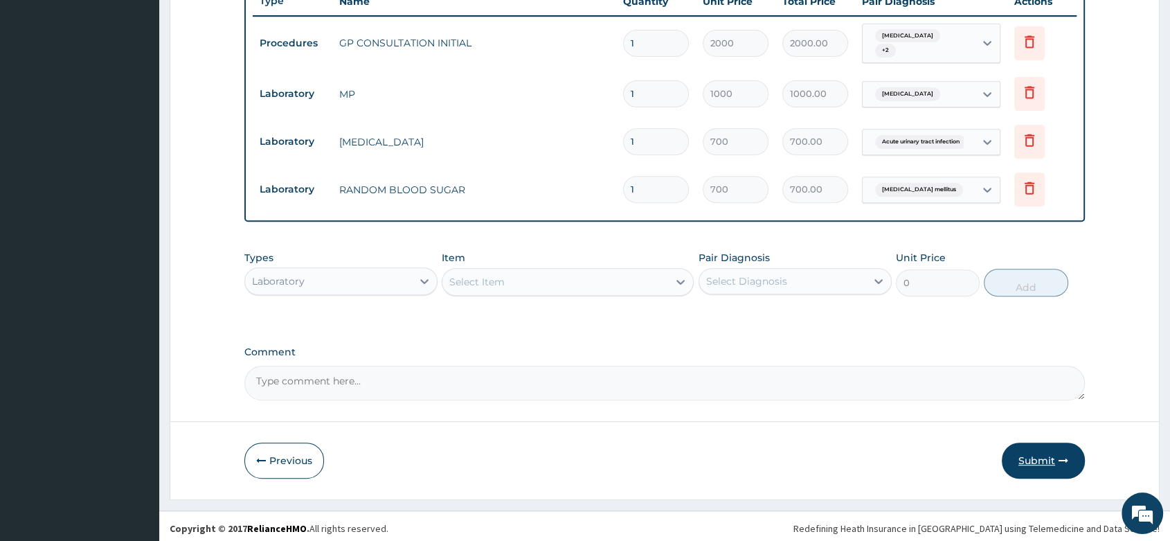
click at [1039, 450] on button "Submit" at bounding box center [1043, 460] width 83 height 36
